Goal: Task Accomplishment & Management: Manage account settings

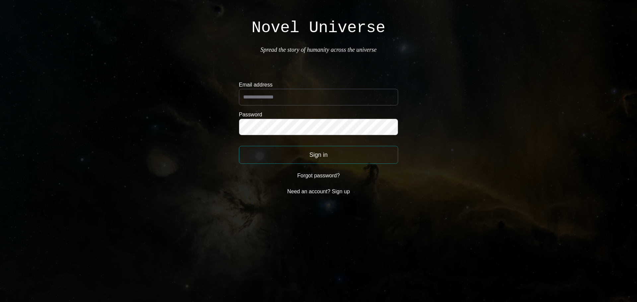
click at [300, 108] on form "Email address Password Sign in Forgot password? Need an account? Sign up" at bounding box center [318, 140] width 159 height 118
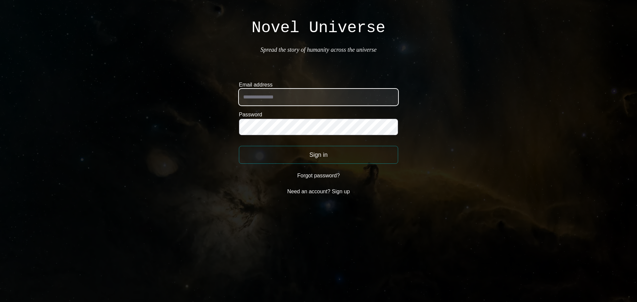
click at [298, 95] on input "Email address" at bounding box center [318, 97] width 159 height 17
type input "**********"
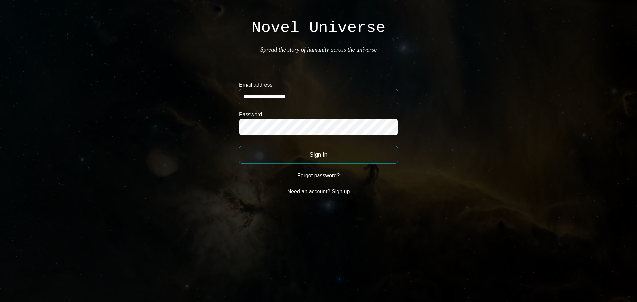
click at [272, 154] on button "Sign in" at bounding box center [318, 155] width 159 height 18
